Goal: Transaction & Acquisition: Purchase product/service

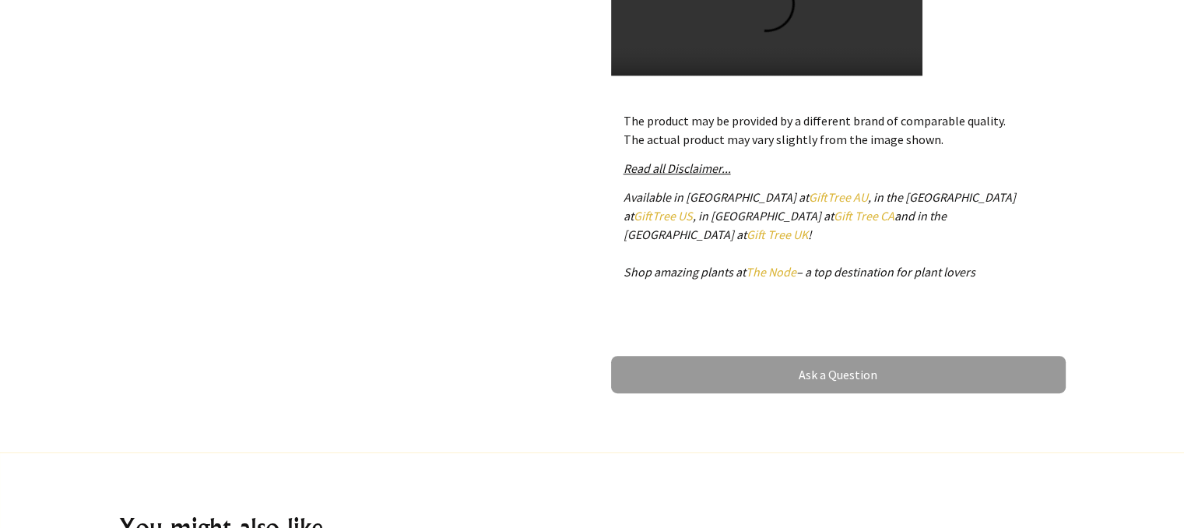
scroll to position [843, 0]
click at [762, 15] on video at bounding box center [766, 13] width 311 height 234
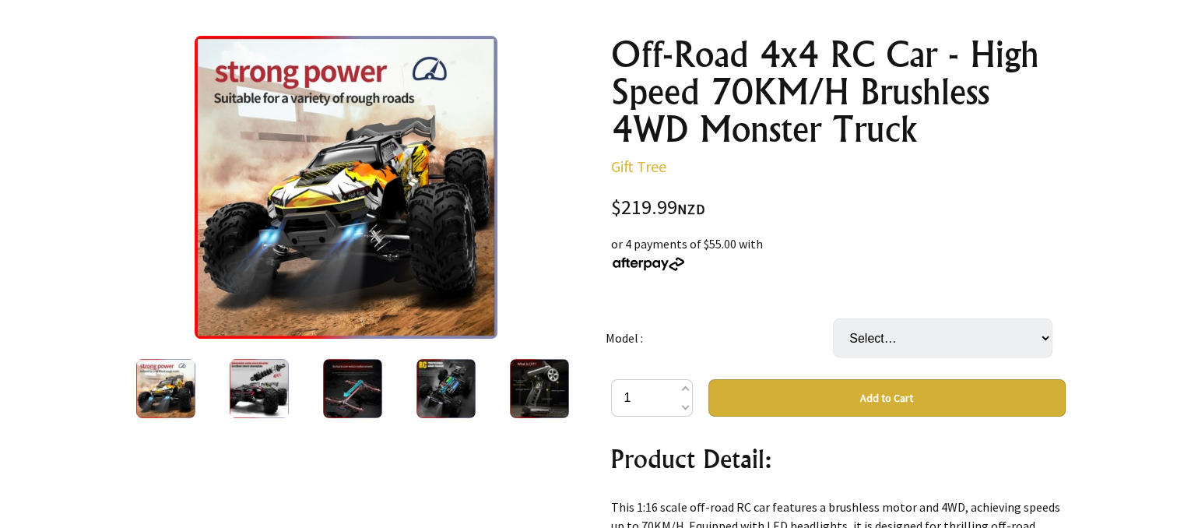
scroll to position [160, 0]
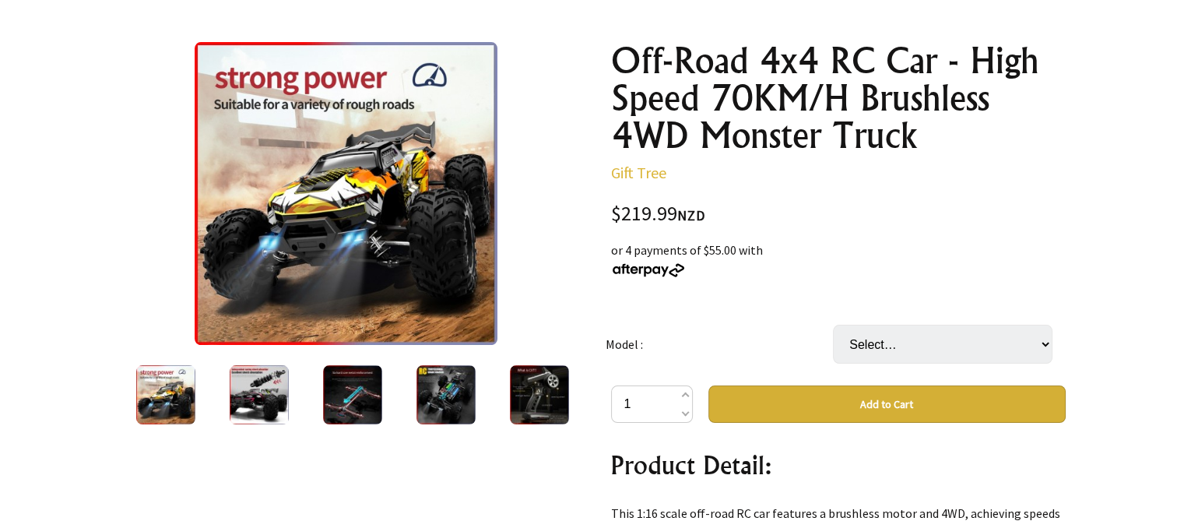
click at [554, 405] on img at bounding box center [539, 394] width 59 height 59
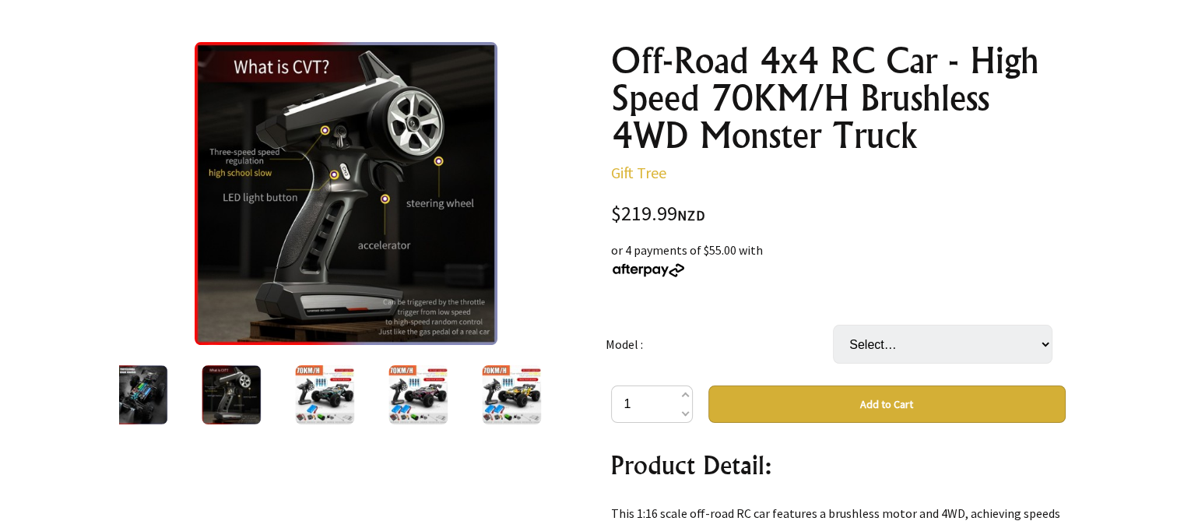
click at [500, 398] on img at bounding box center [511, 394] width 59 height 59
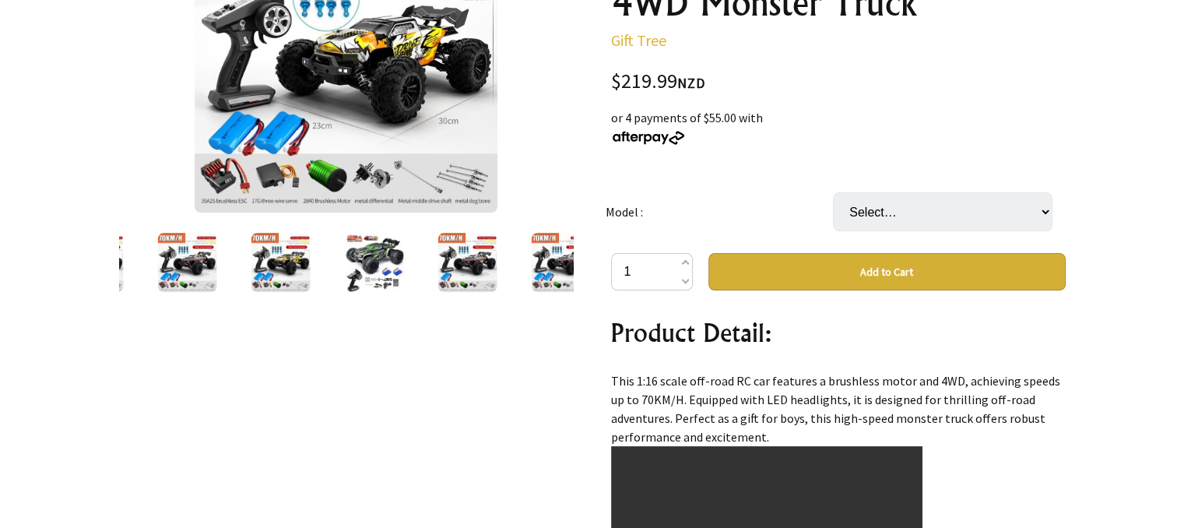
scroll to position [294, 0]
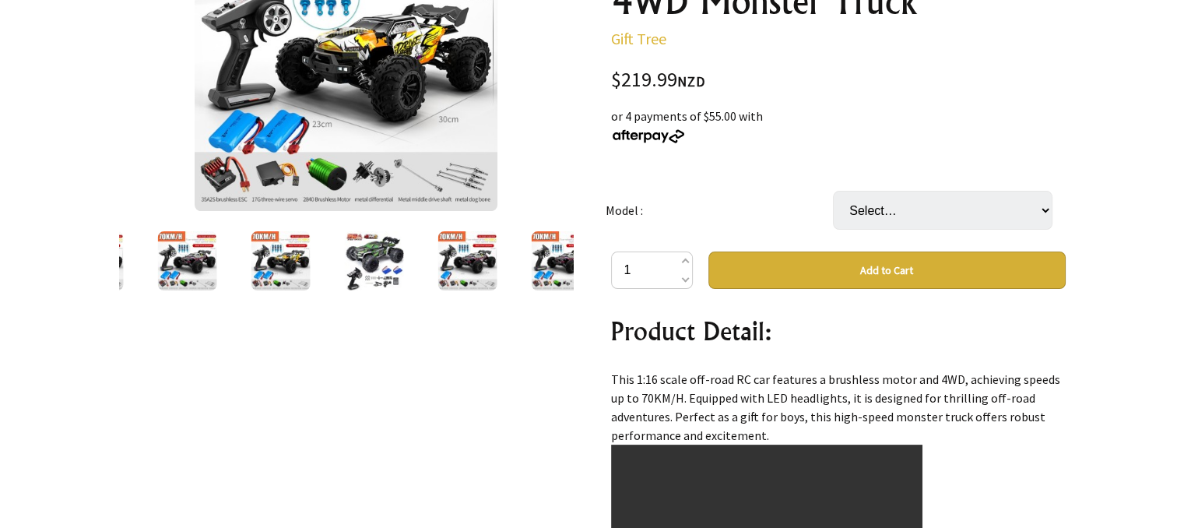
click at [375, 267] on img at bounding box center [373, 260] width 59 height 59
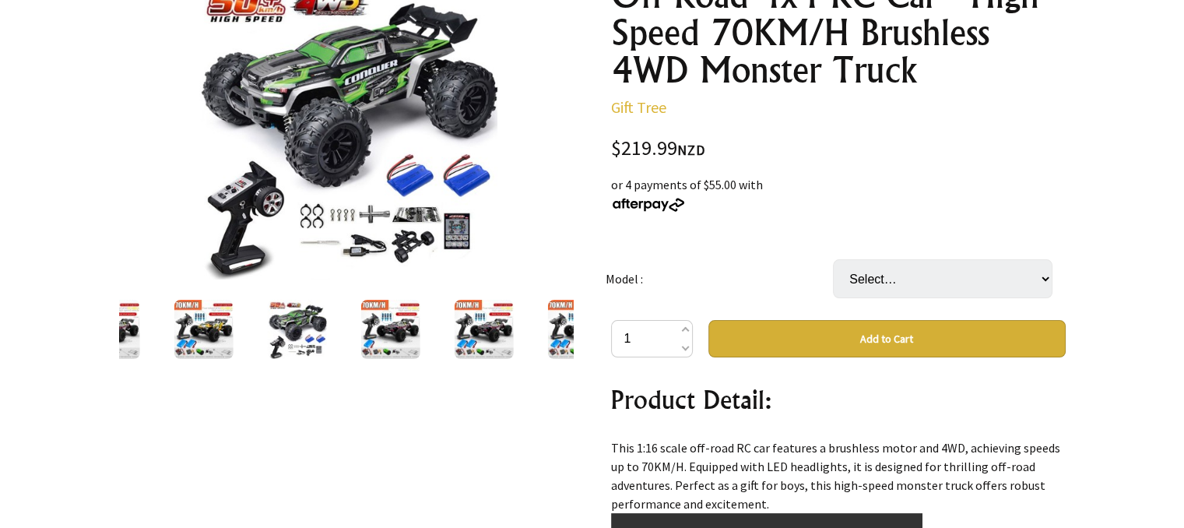
scroll to position [226, 0]
click at [403, 327] on img at bounding box center [390, 329] width 59 height 59
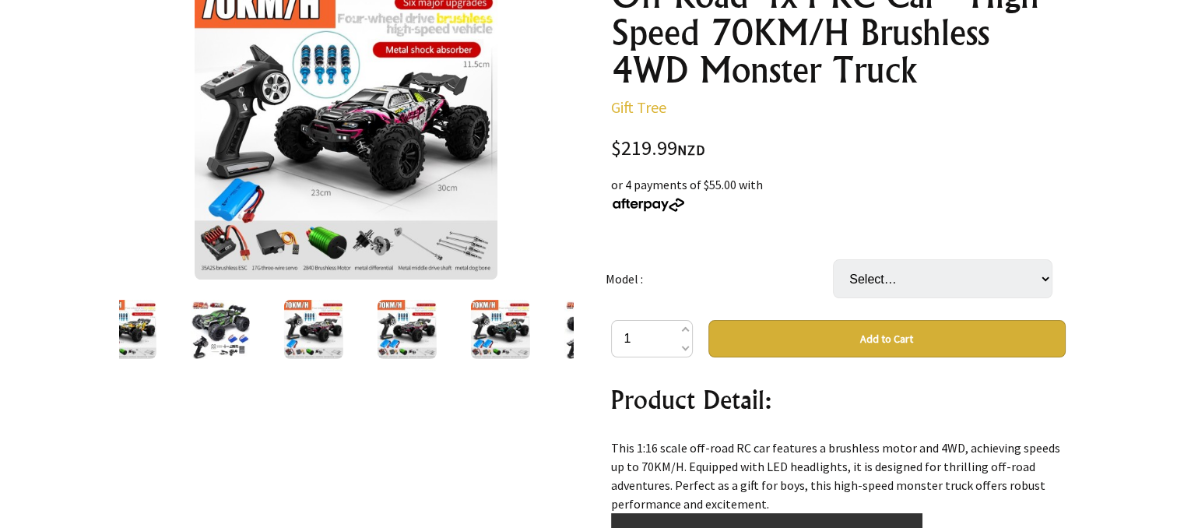
click at [410, 327] on img at bounding box center [406, 329] width 59 height 59
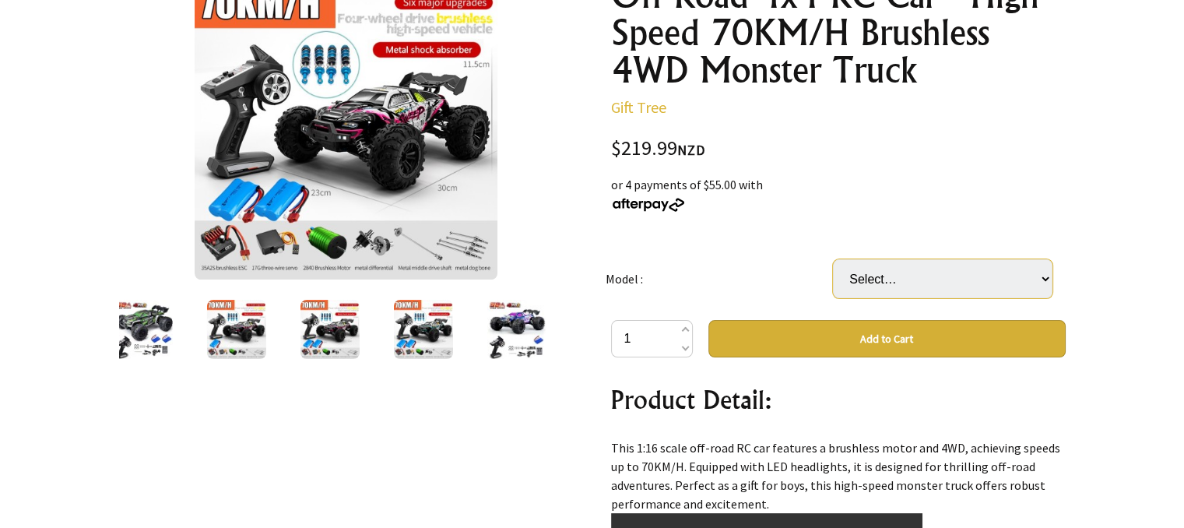
click at [866, 264] on select "Select… 16102-GR-1B 16102-RD-1B 16102-GR-2B (+ $25.00) 16102-RD-2B (+ $25.00) 1…" at bounding box center [943, 278] width 220 height 39
select select "16101-PRO-PP-2B"
click at [833, 259] on select "Select… 16102-GR-1B 16102-RD-1B 16102-GR-2B (+ $25.00) 16102-RD-2B (+ $25.00) 1…" at bounding box center [943, 278] width 220 height 39
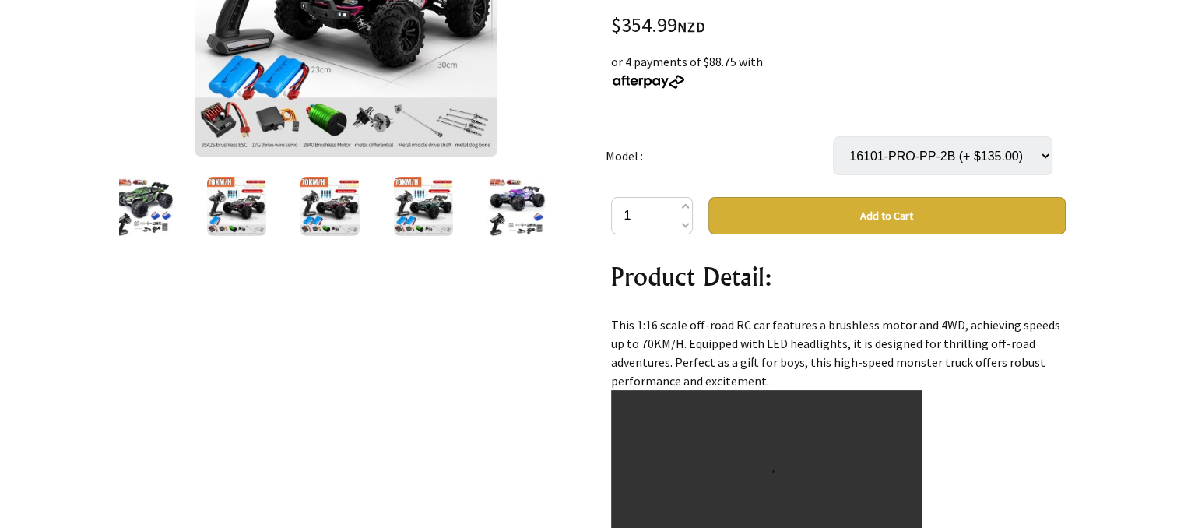
scroll to position [349, 0]
click at [501, 209] on img at bounding box center [516, 206] width 59 height 59
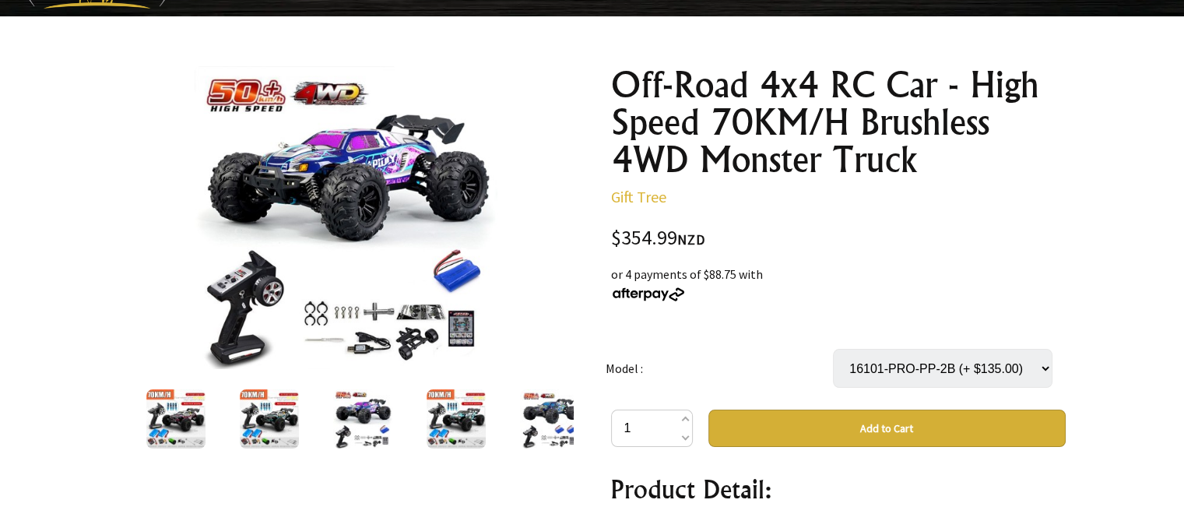
scroll to position [137, 0]
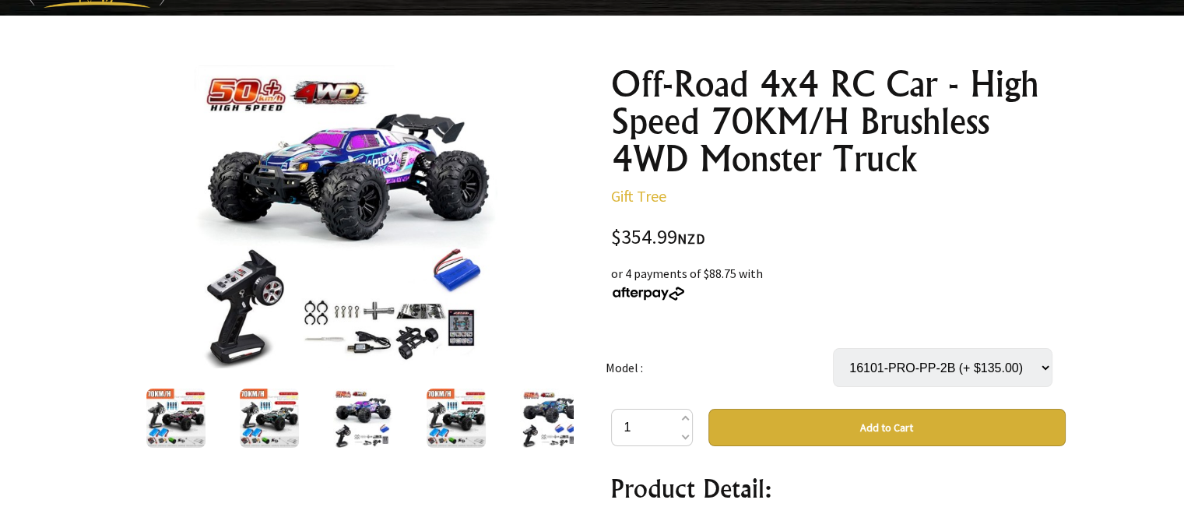
click at [544, 411] on img at bounding box center [549, 418] width 59 height 59
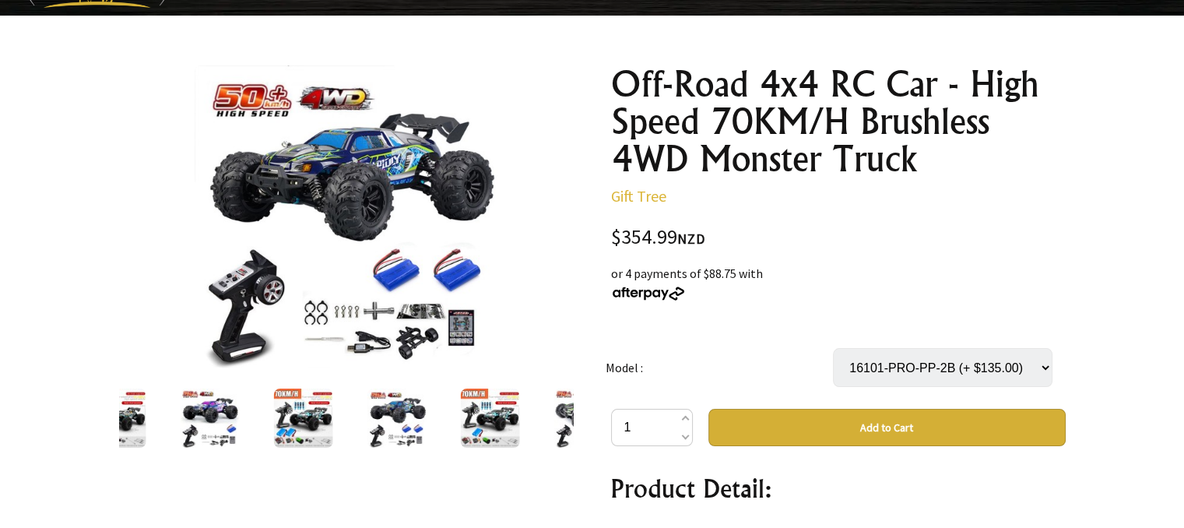
click at [544, 411] on div at bounding box center [583, 417] width 93 height 65
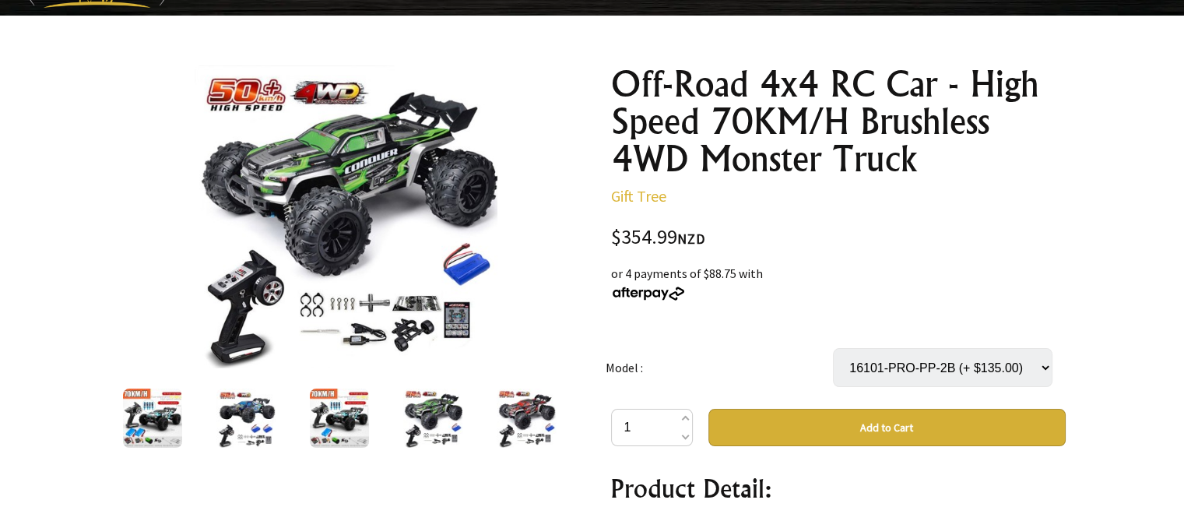
click at [544, 411] on img at bounding box center [526, 418] width 59 height 59
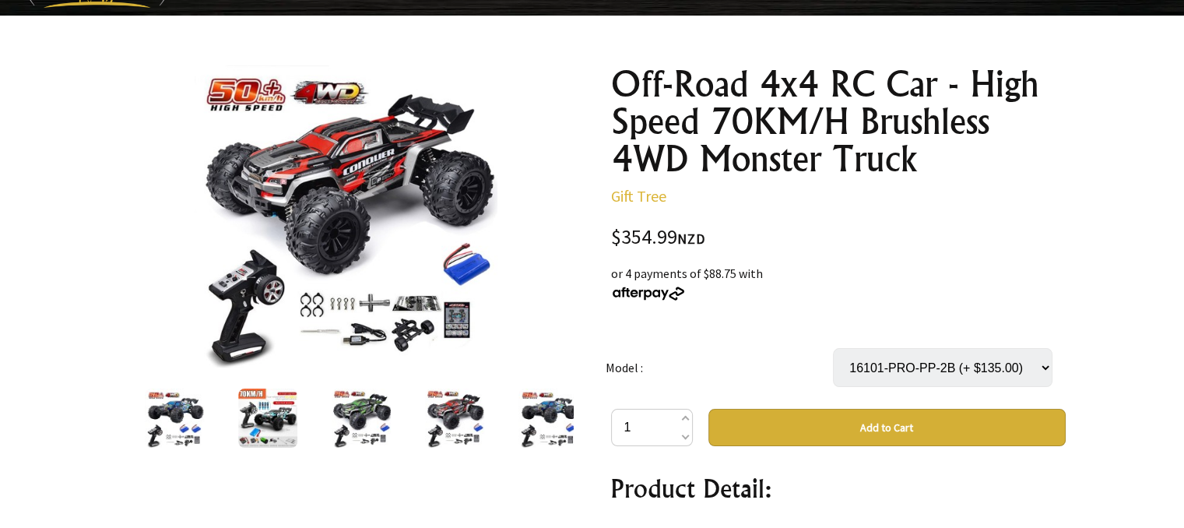
click at [544, 411] on img at bounding box center [548, 418] width 59 height 59
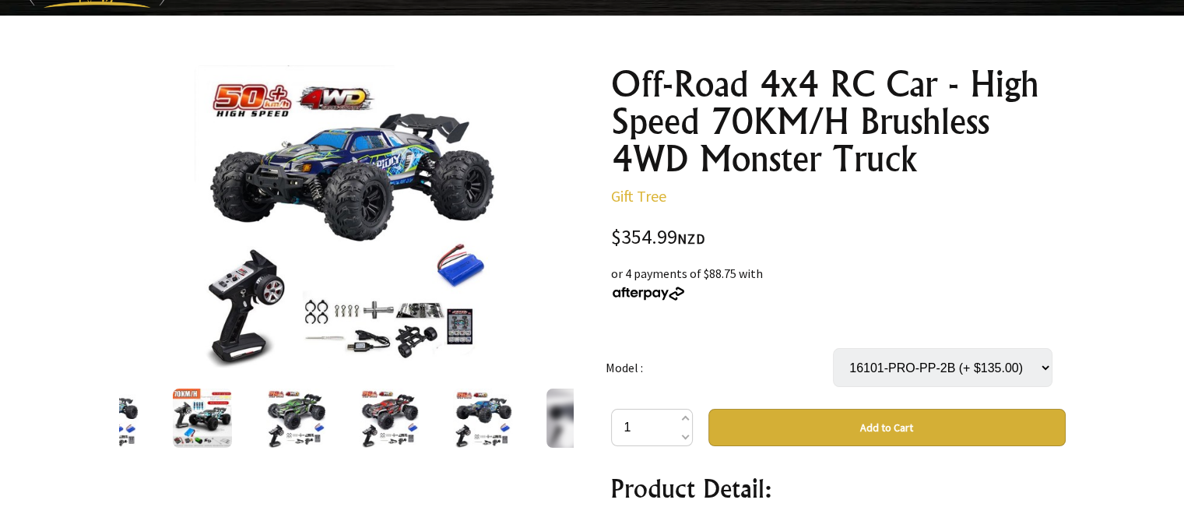
click at [546, 411] on img at bounding box center [575, 418] width 59 height 59
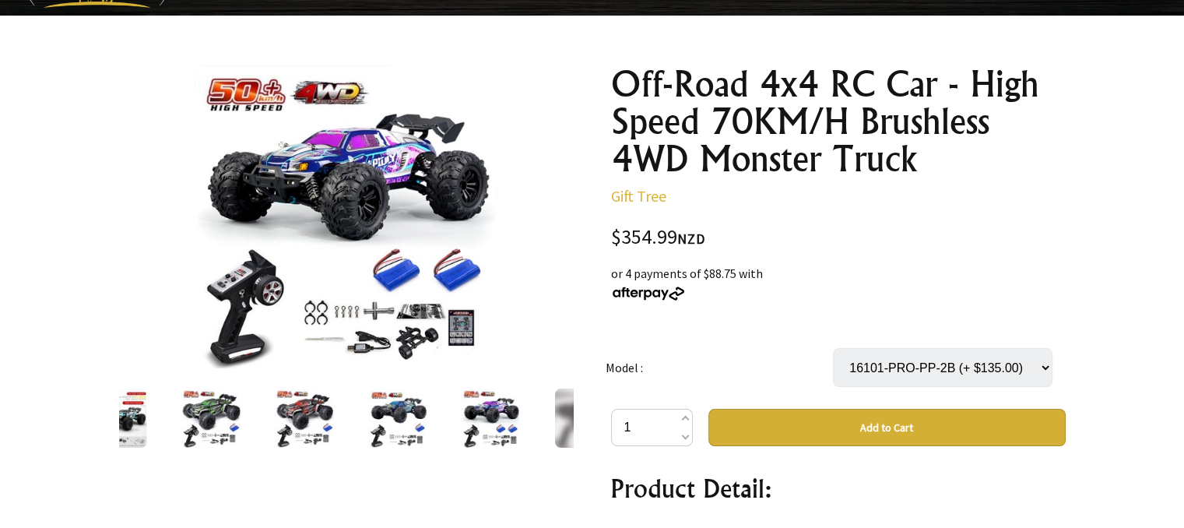
click at [544, 411] on div at bounding box center [583, 417] width 93 height 65
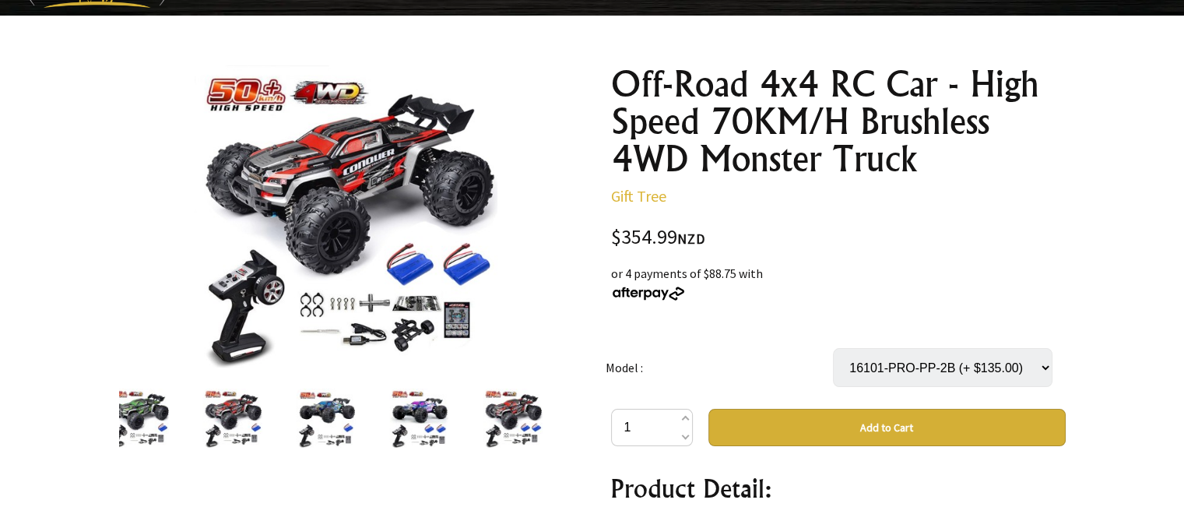
click at [544, 411] on div at bounding box center [512, 417] width 93 height 65
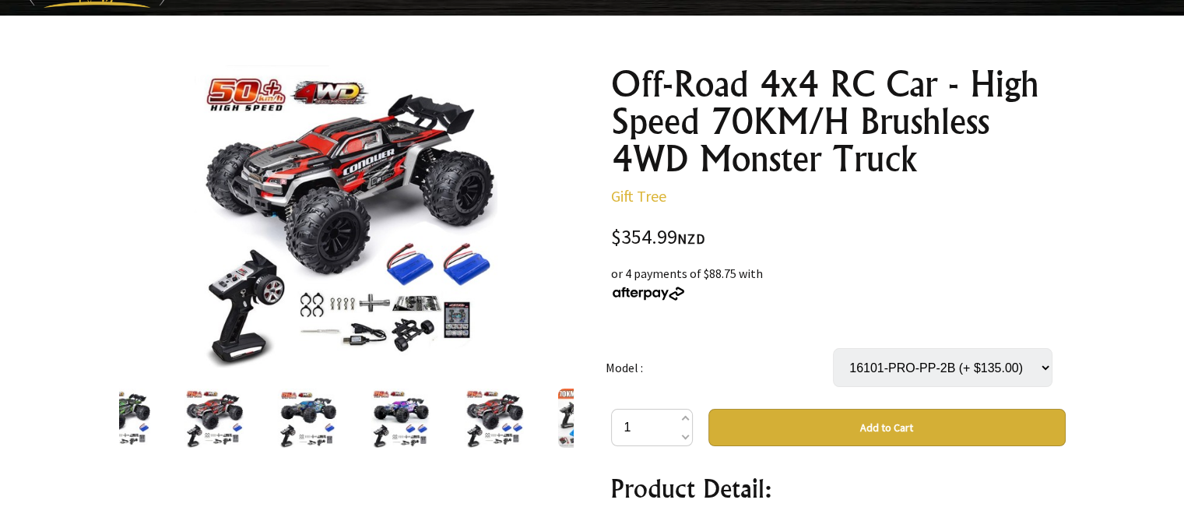
click at [544, 411] on div at bounding box center [586, 417] width 93 height 65
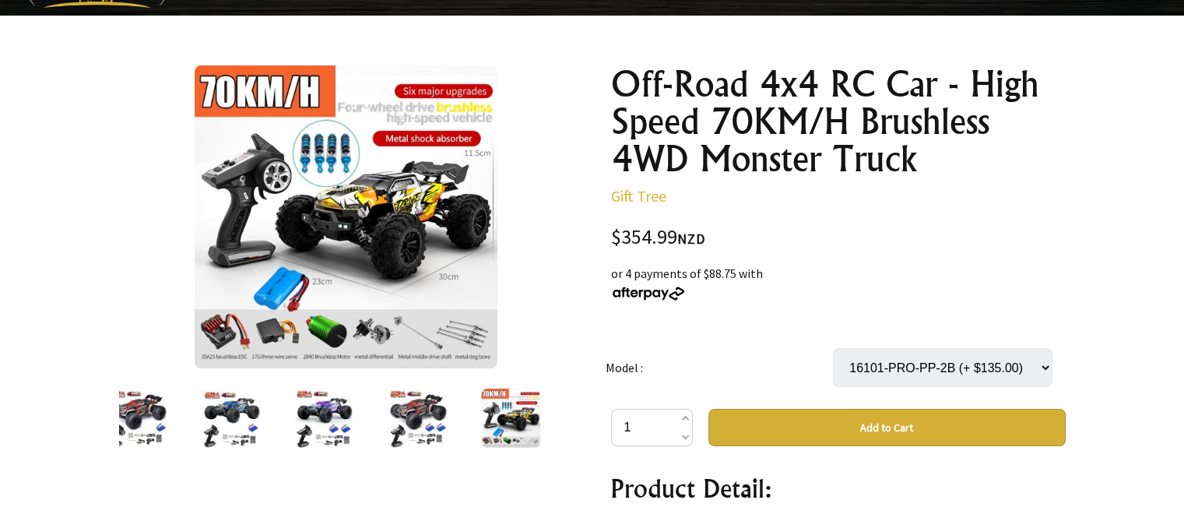
click at [545, 410] on div at bounding box center [510, 417] width 93 height 65
click at [545, 410] on div at bounding box center [509, 417] width 93 height 65
click at [506, 413] on img at bounding box center [509, 418] width 59 height 59
click at [452, 424] on div at bounding box center [416, 417] width 93 height 65
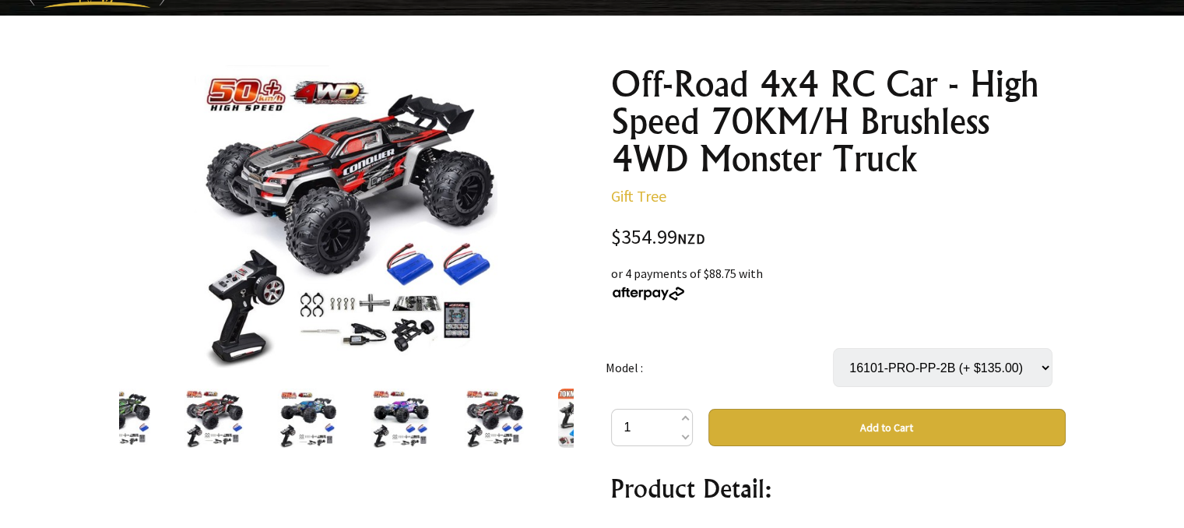
click at [420, 421] on img at bounding box center [400, 418] width 59 height 59
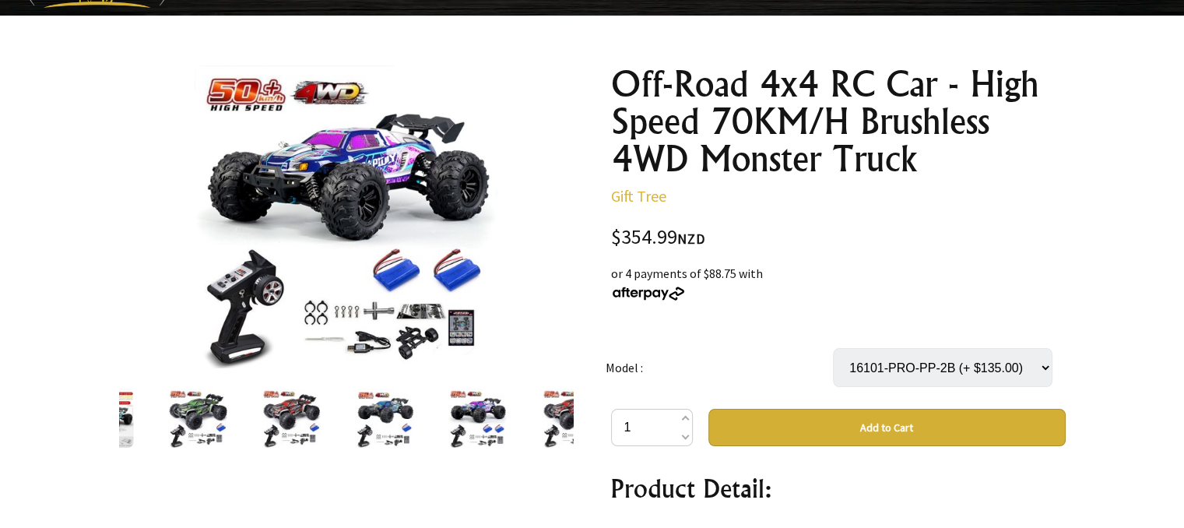
click at [564, 412] on img at bounding box center [570, 418] width 59 height 59
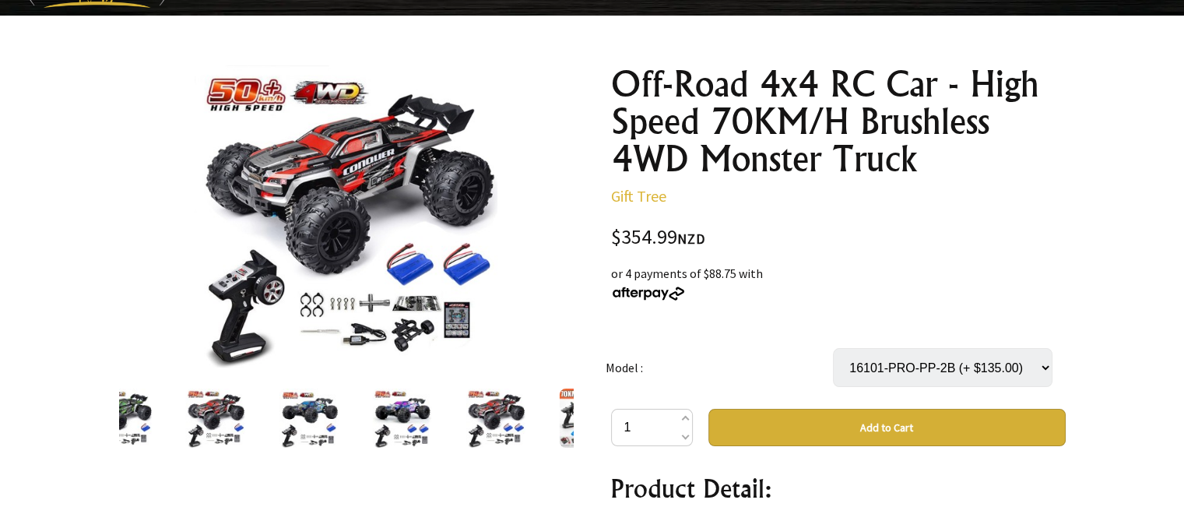
click at [564, 412] on div at bounding box center [588, 417] width 93 height 65
